Goal: Task Accomplishment & Management: Use online tool/utility

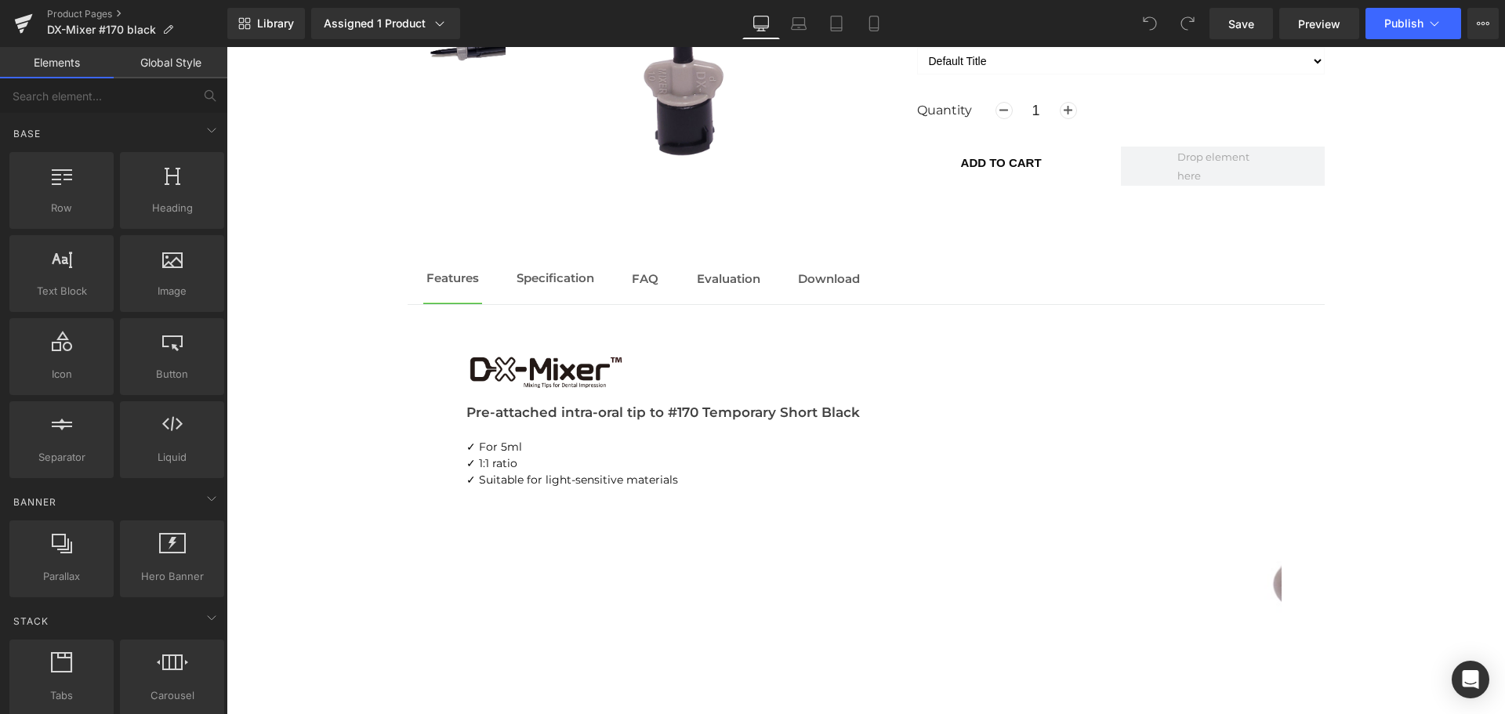
scroll to position [1591, 0]
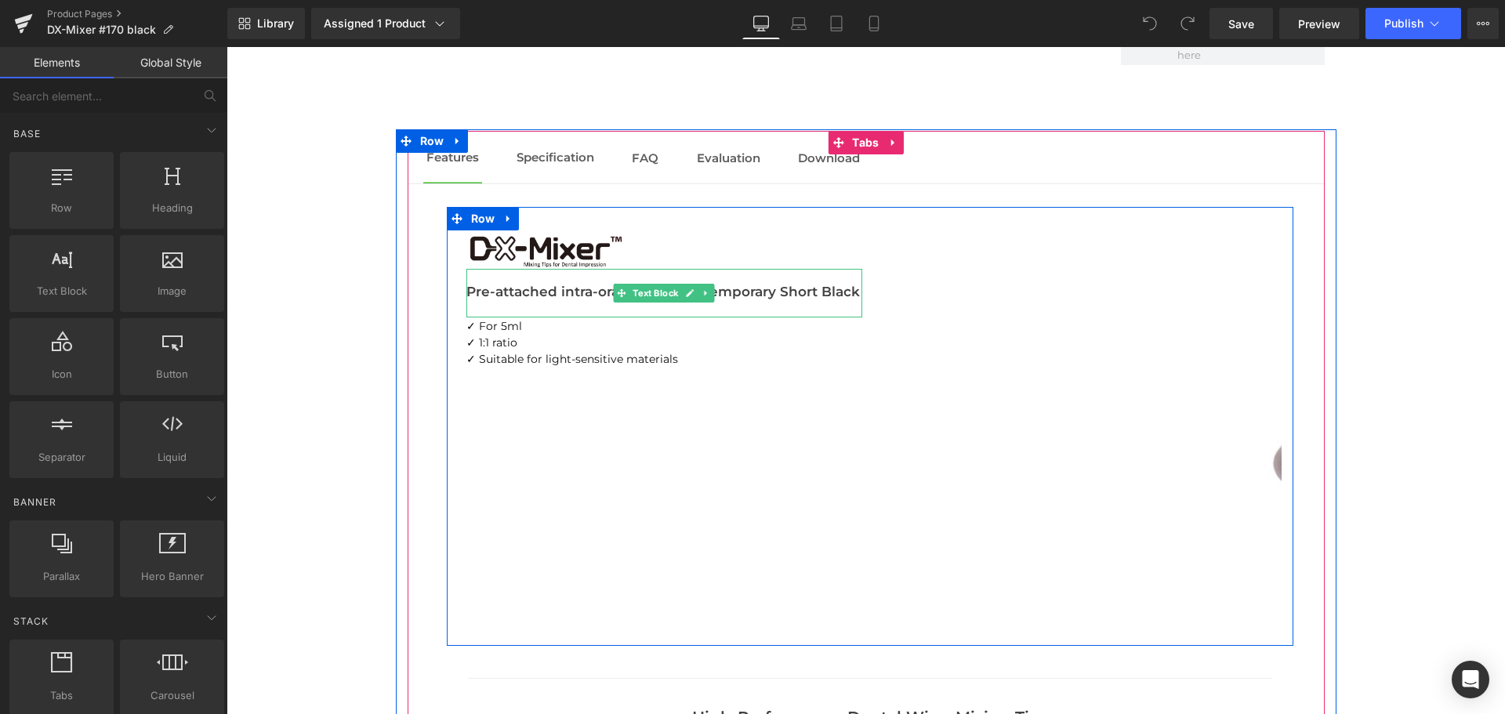
click at [771, 296] on p "Pre-attached intra-oral tip to #170 Temporary Short Black" at bounding box center [664, 291] width 396 height 21
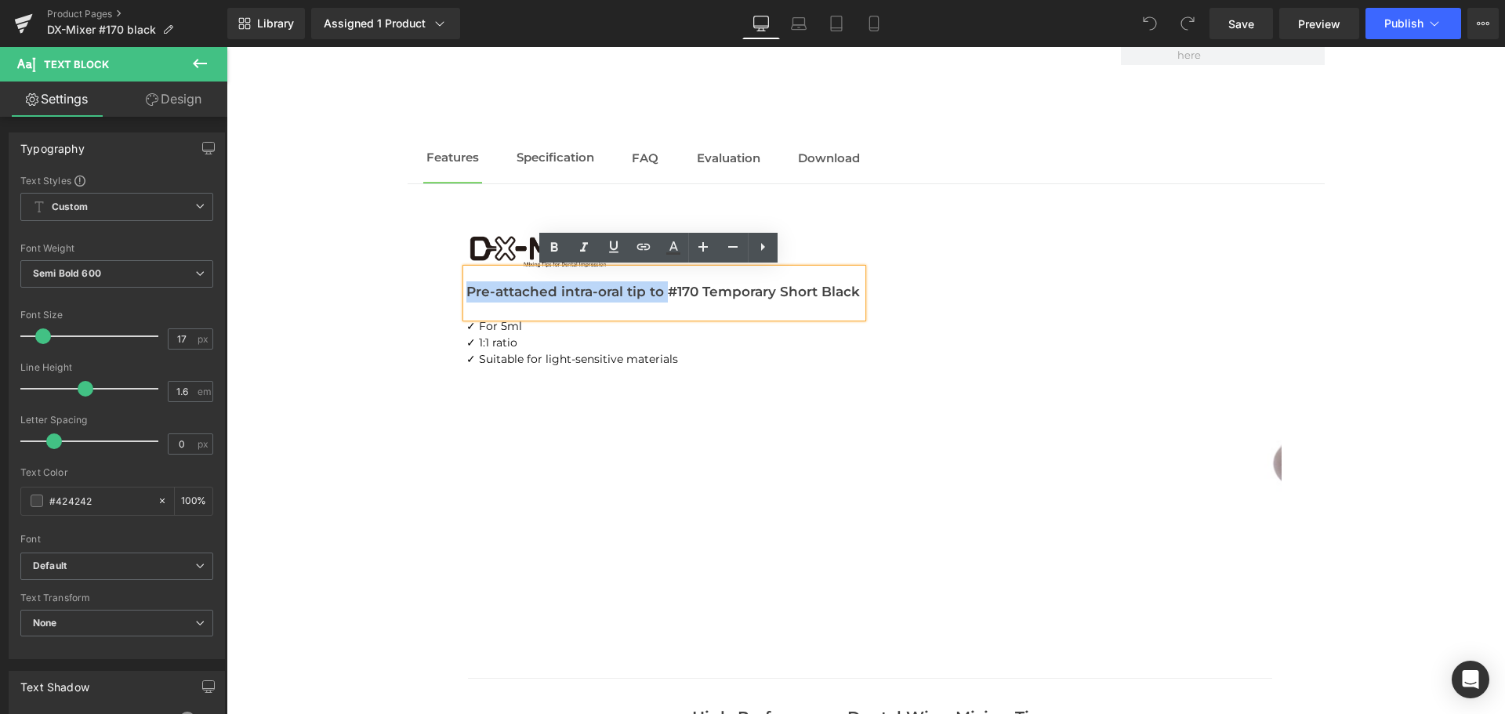
drag, startPoint x: 463, startPoint y: 295, endPoint x: 658, endPoint y: 296, distance: 195.2
click at [658, 296] on p "Pre-attached intra-oral tip to #170 Temporary Short Black" at bounding box center [664, 291] width 396 height 21
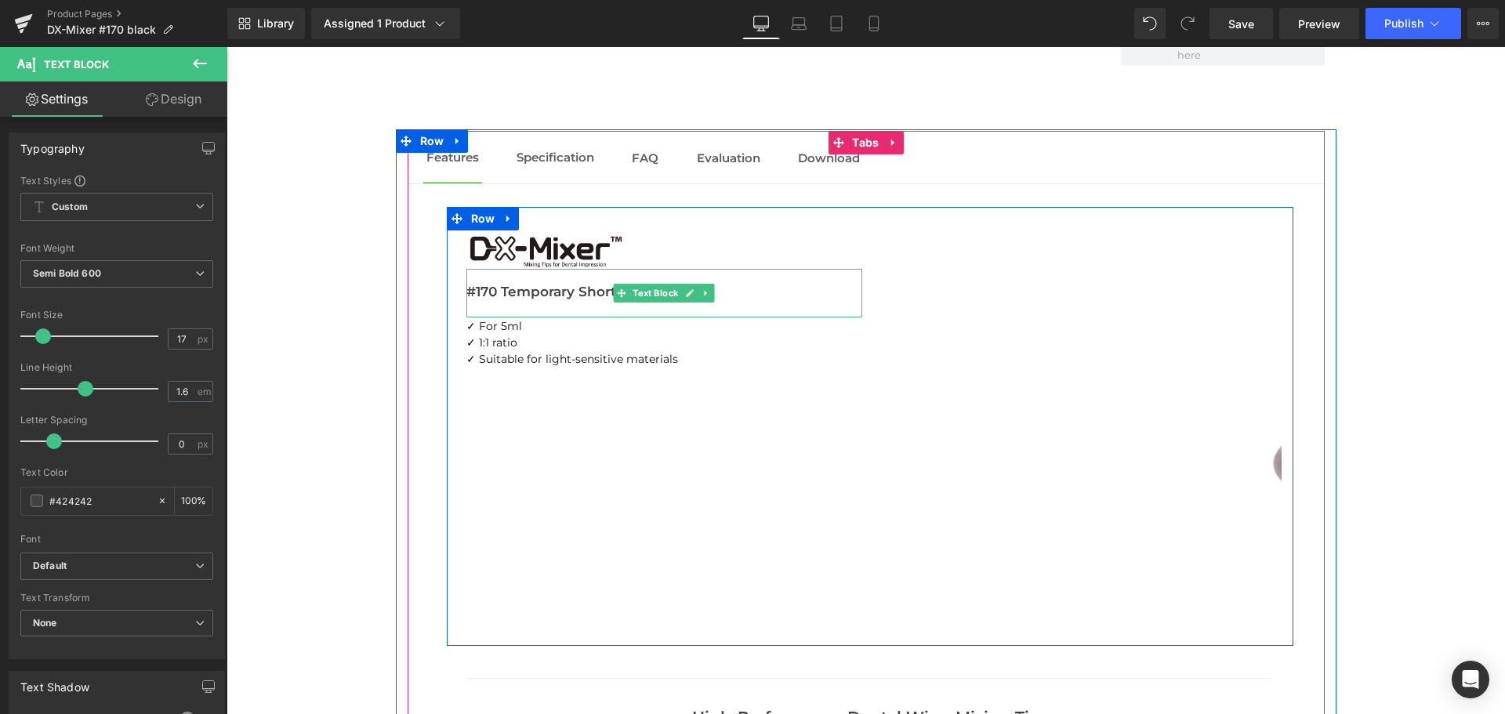
click at [532, 294] on p "#170 Temporary Short Black" at bounding box center [664, 291] width 396 height 21
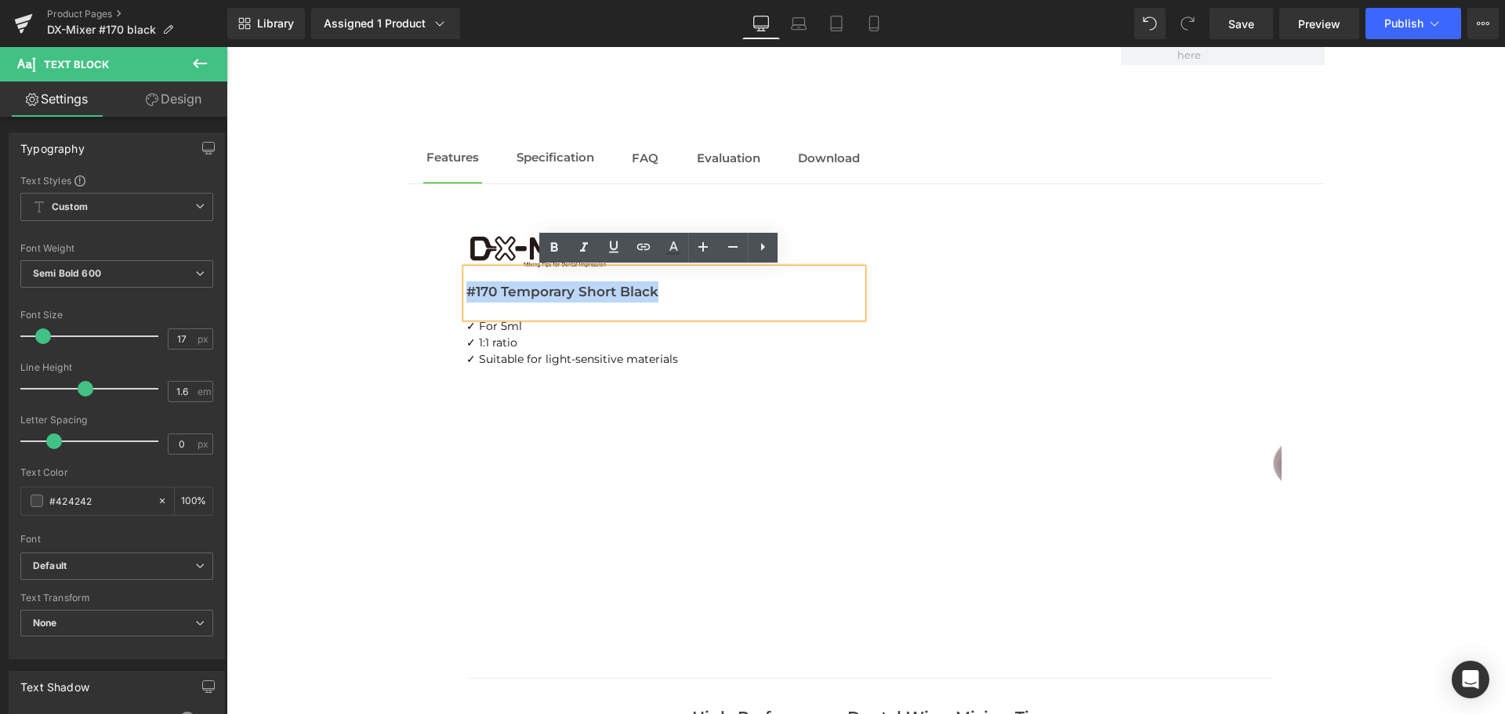
drag, startPoint x: 655, startPoint y: 291, endPoint x: 414, endPoint y: 285, distance: 241.5
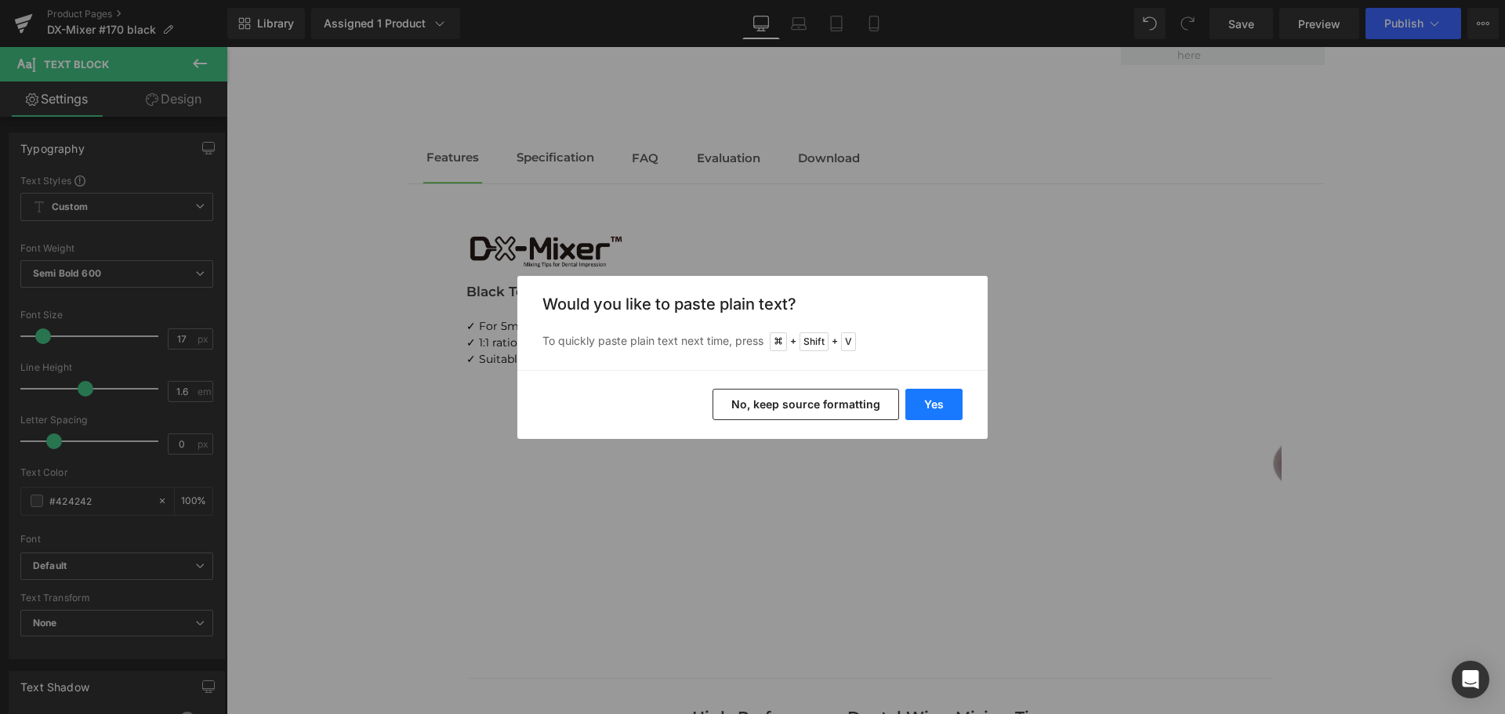
click at [910, 403] on button "Yes" at bounding box center [933, 404] width 57 height 31
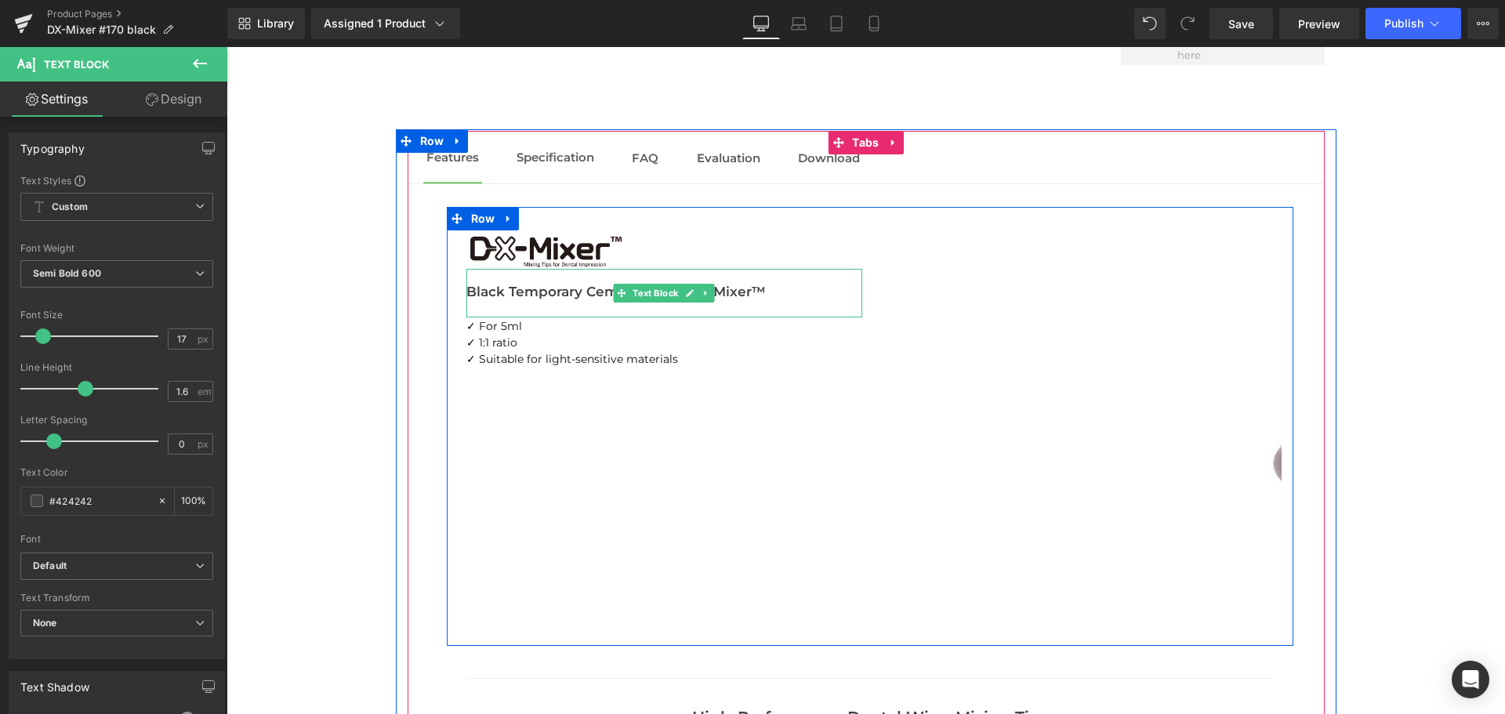
click at [760, 292] on p "Black Temporary Cement Short DX-Mixer™" at bounding box center [664, 291] width 396 height 21
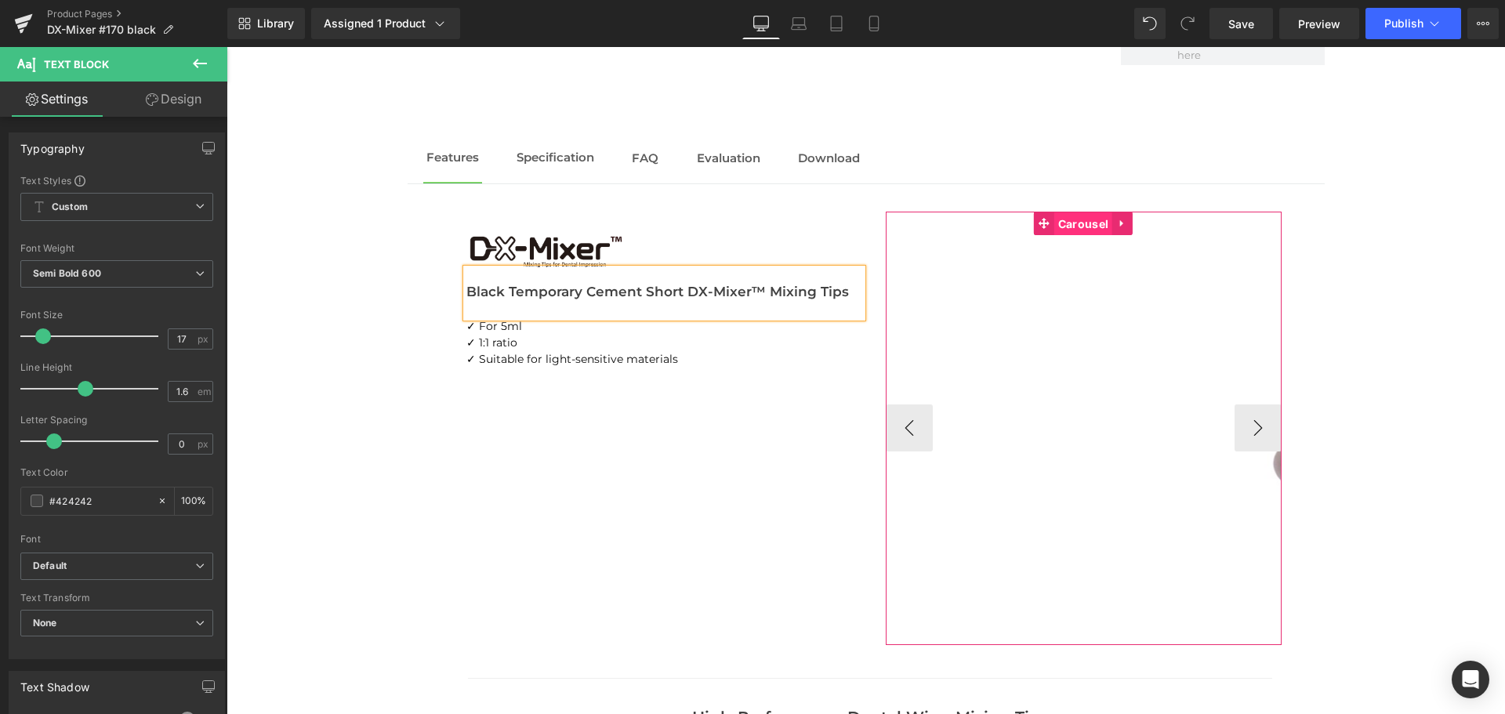
click at [1082, 228] on span "Carousel" at bounding box center [1083, 224] width 58 height 24
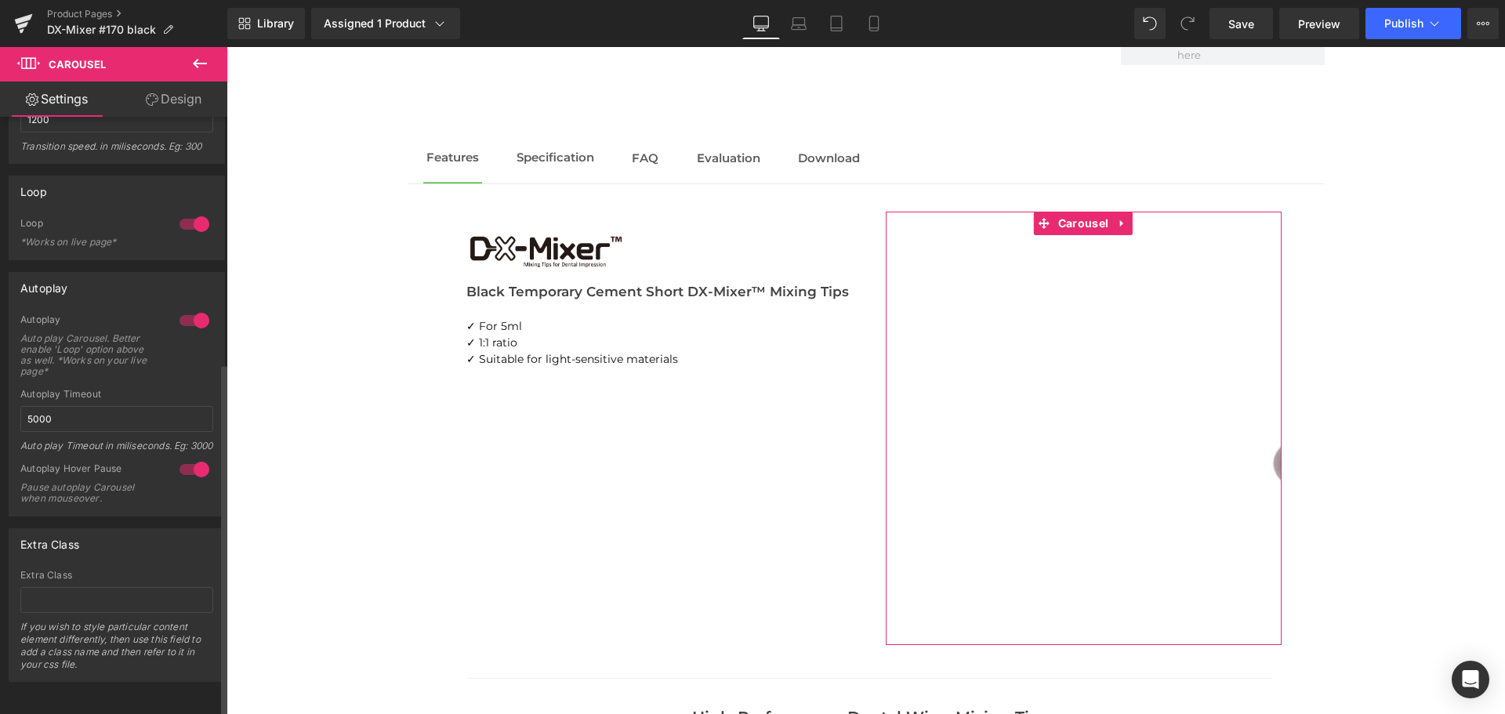
scroll to position [415, 0]
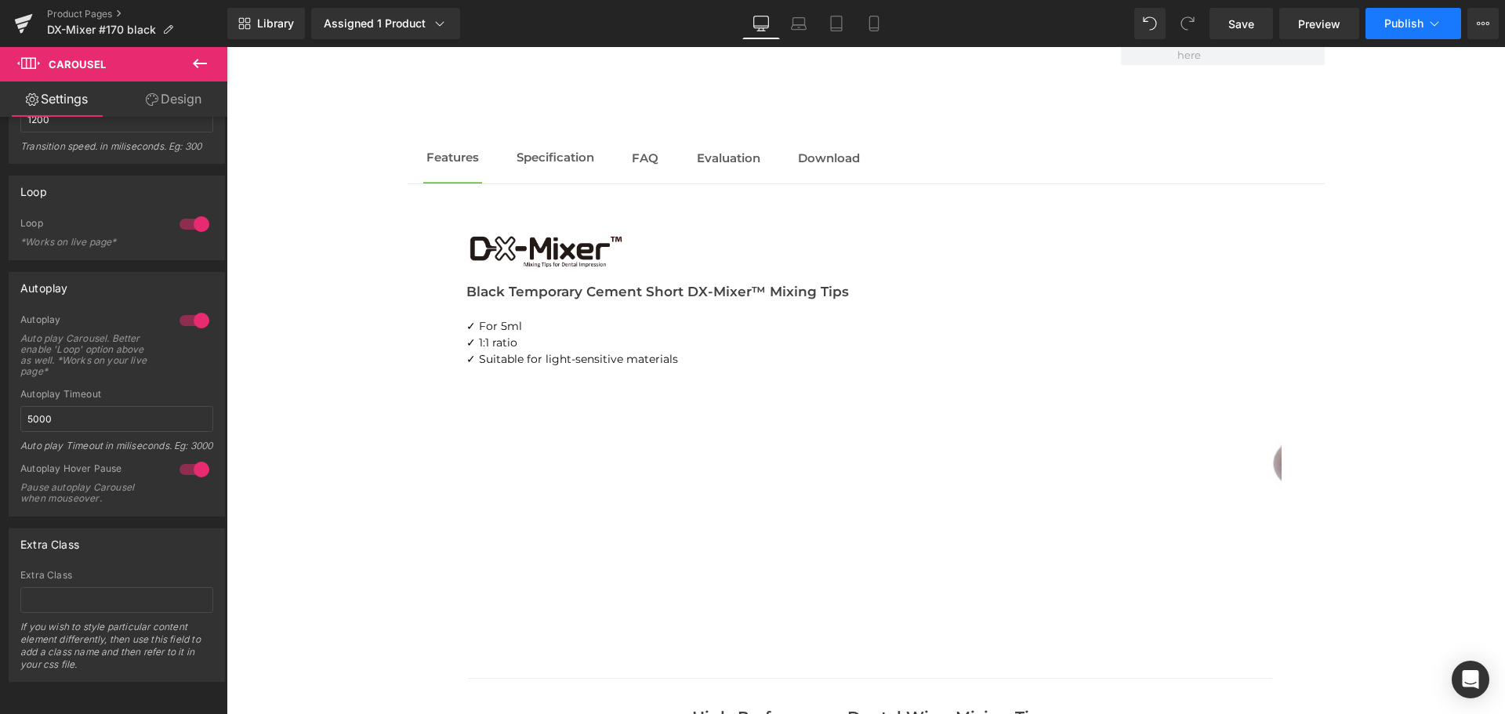
drag, startPoint x: 1238, startPoint y: 30, endPoint x: 1393, endPoint y: 29, distance: 154.4
click at [1238, 30] on span "Save" at bounding box center [1241, 24] width 26 height 16
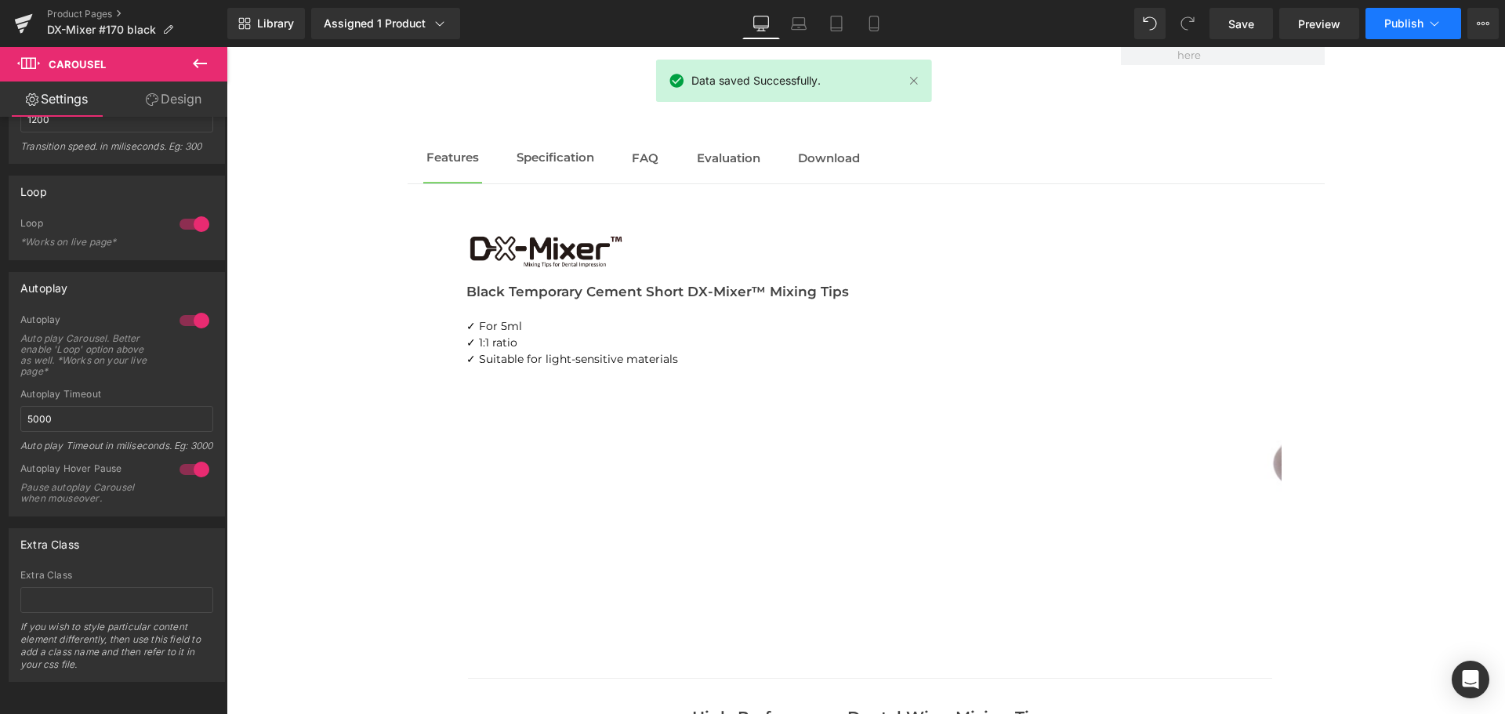
click at [1393, 26] on span "Publish" at bounding box center [1403, 23] width 39 height 13
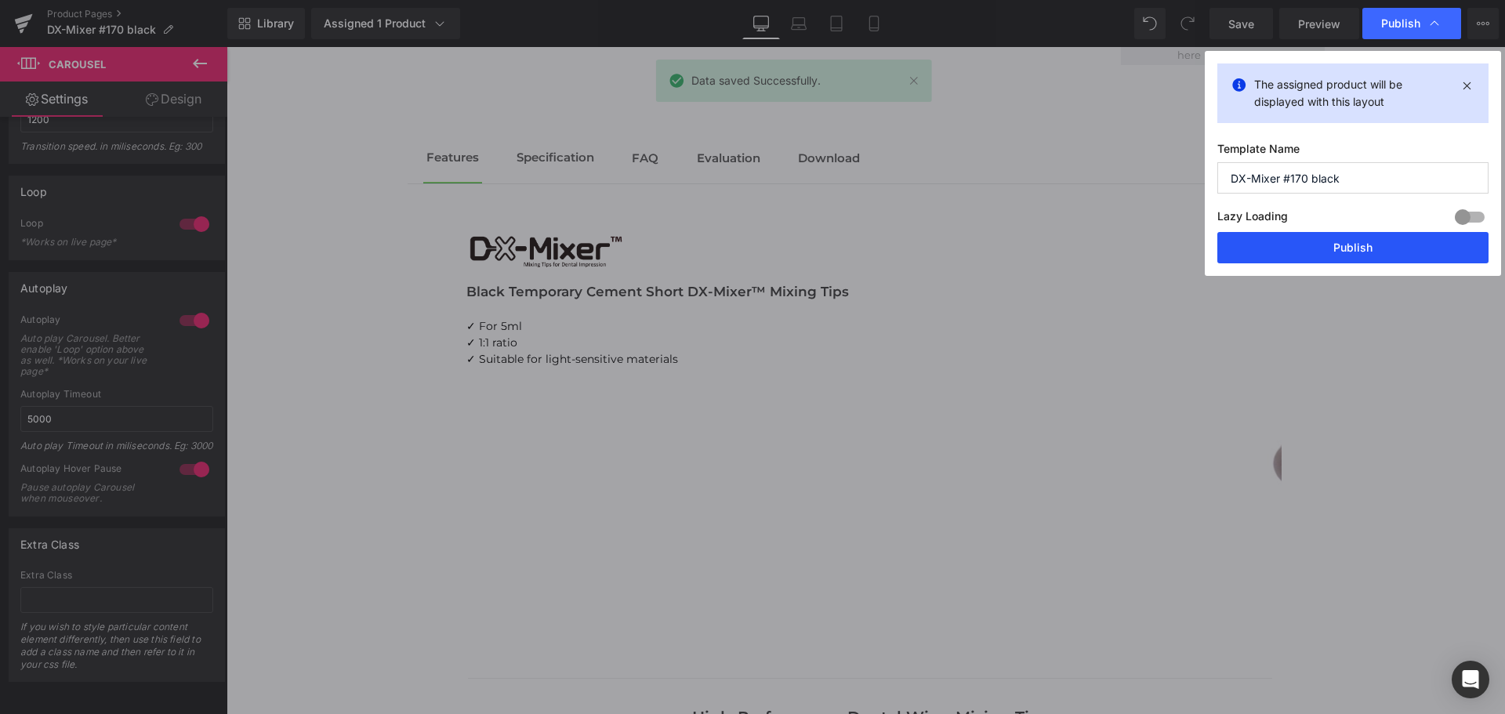
click at [1362, 253] on button "Publish" at bounding box center [1352, 247] width 271 height 31
